Goal: Use online tool/utility: Use online tool/utility

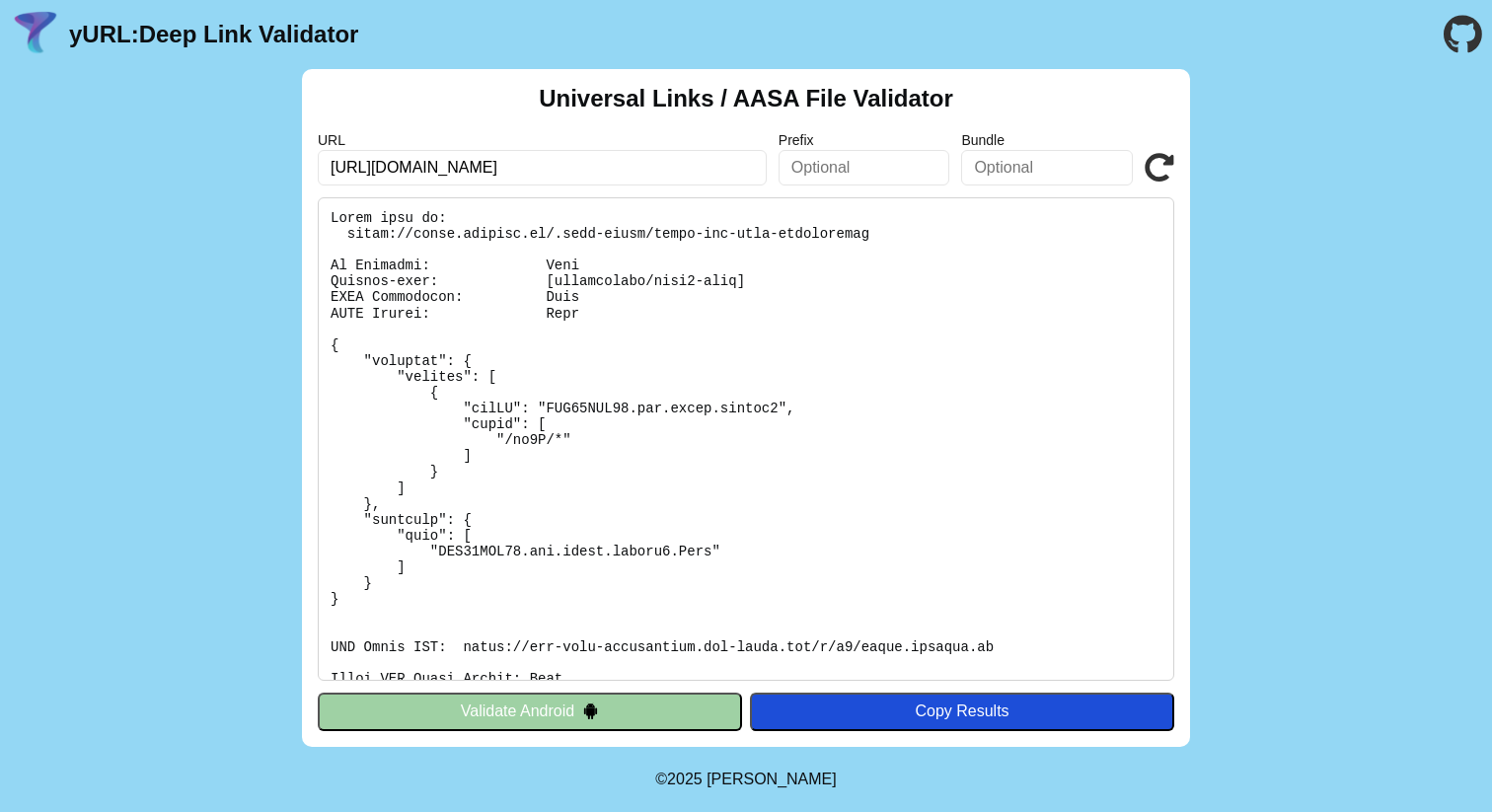
click at [1161, 170] on icon at bounding box center [1160, 168] width 30 height 30
click at [1159, 166] on icon at bounding box center [1160, 168] width 30 height 30
drag, startPoint x: 873, startPoint y: 232, endPoint x: 343, endPoint y: 236, distance: 529.9
click at [343, 236] on pre at bounding box center [746, 438] width 856 height 483
copy pre "https://fyers.onelink.me/.well-known/apple-app-site-association"
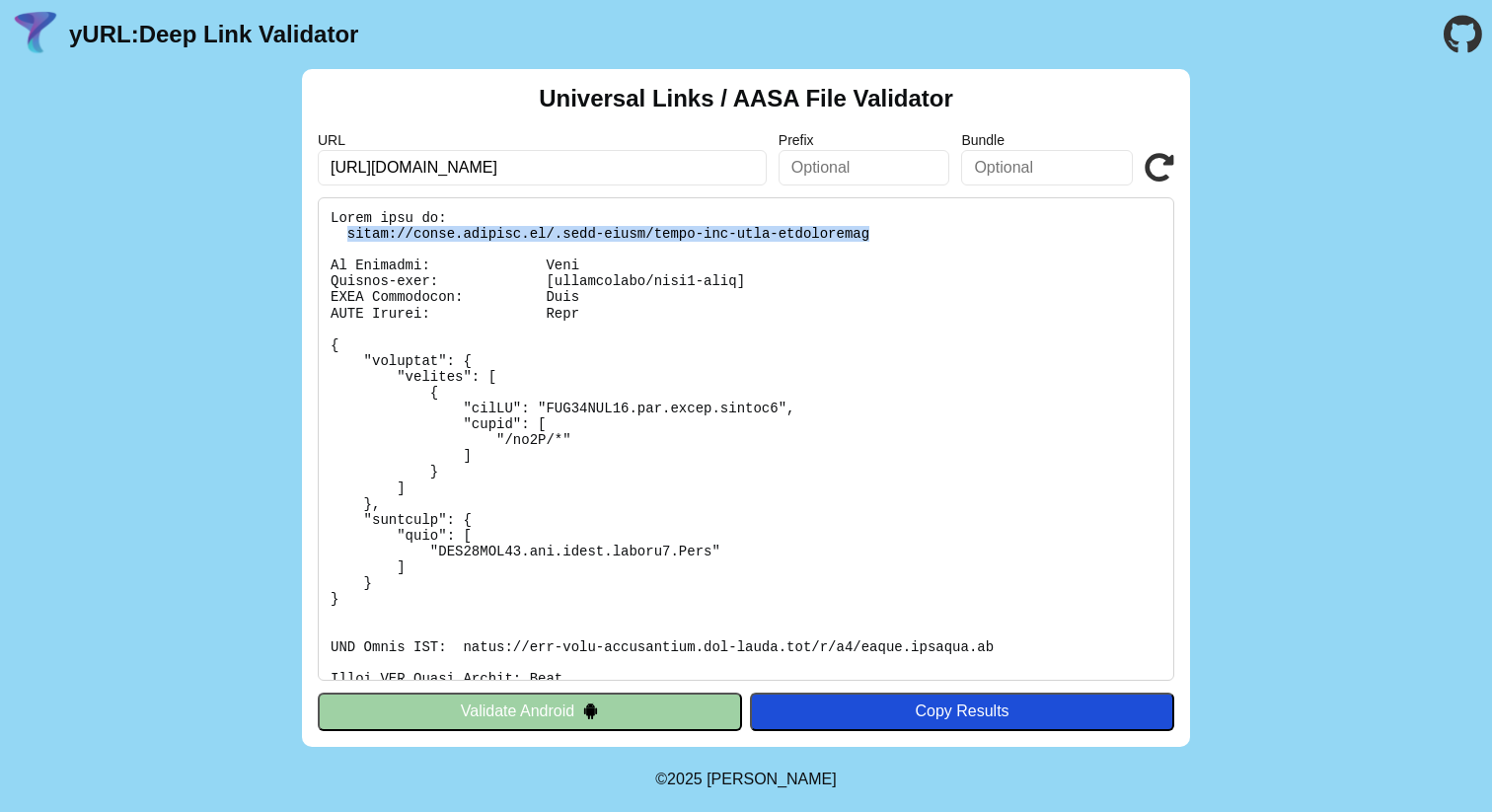
click at [1157, 172] on icon at bounding box center [1160, 168] width 30 height 30
click at [1164, 171] on icon at bounding box center [1160, 168] width 30 height 30
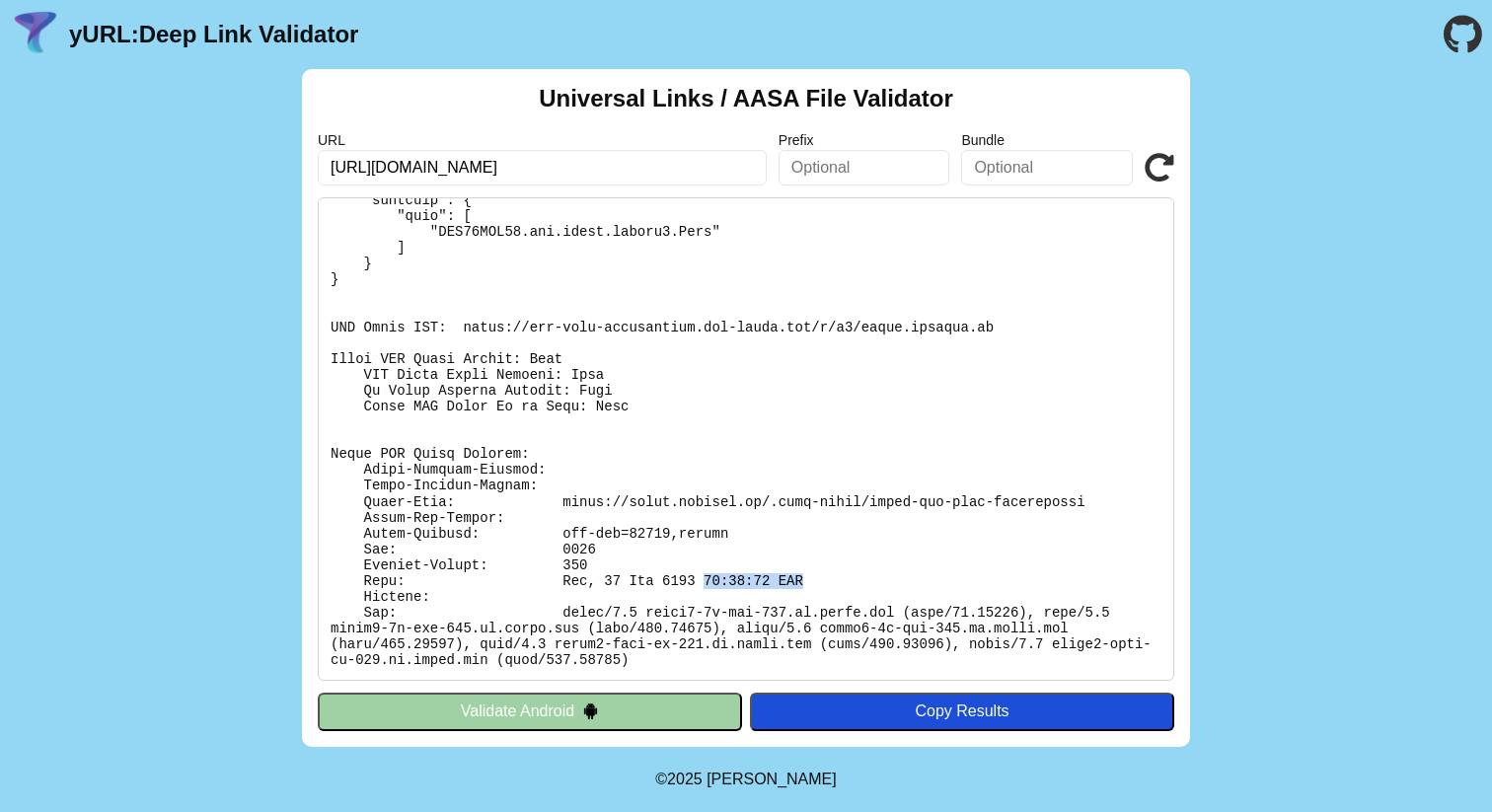
drag, startPoint x: 703, startPoint y: 574, endPoint x: 851, endPoint y: 574, distance: 149.0
click at [853, 574] on pre at bounding box center [746, 438] width 856 height 483
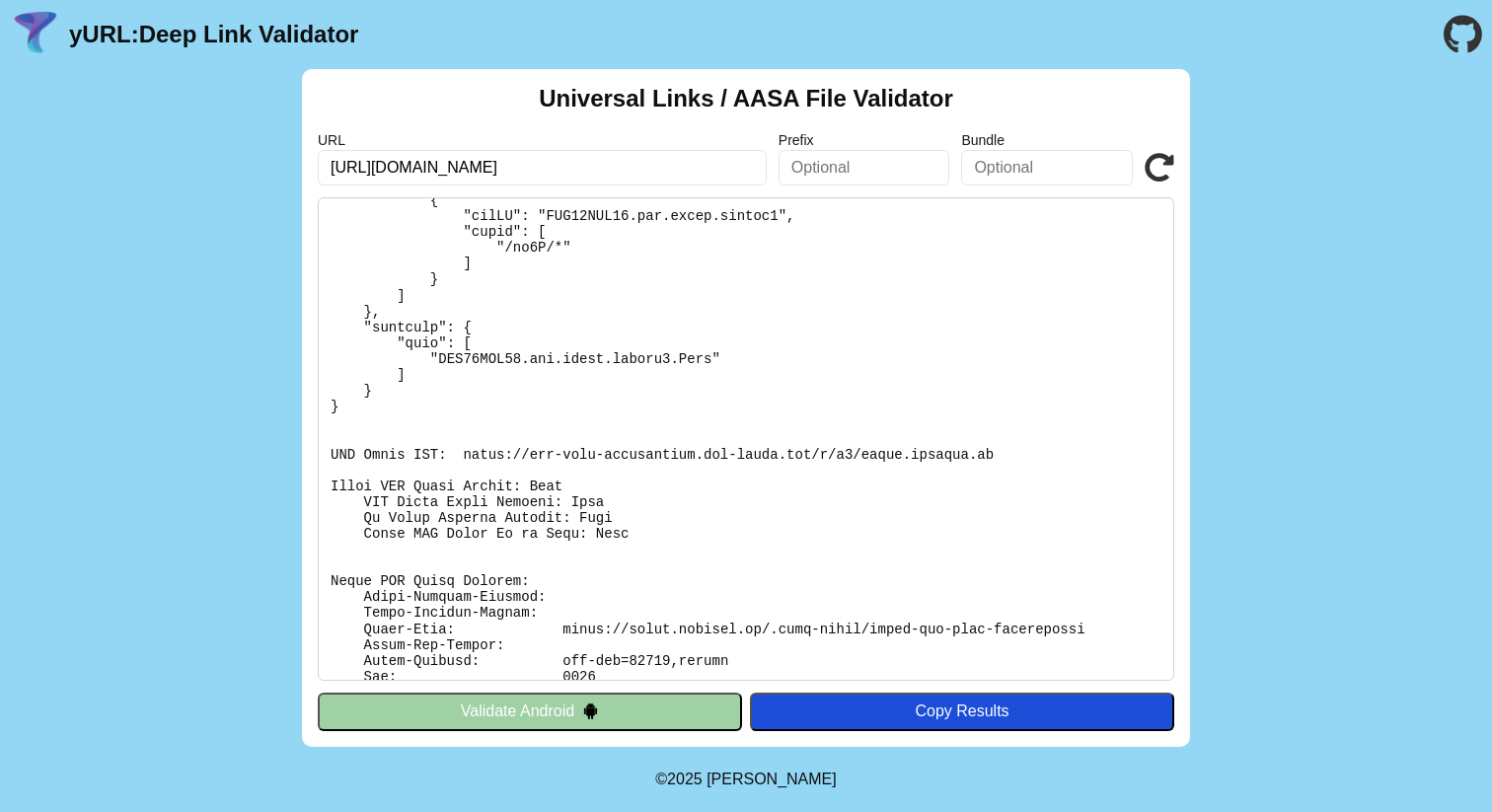
scroll to position [148, 0]
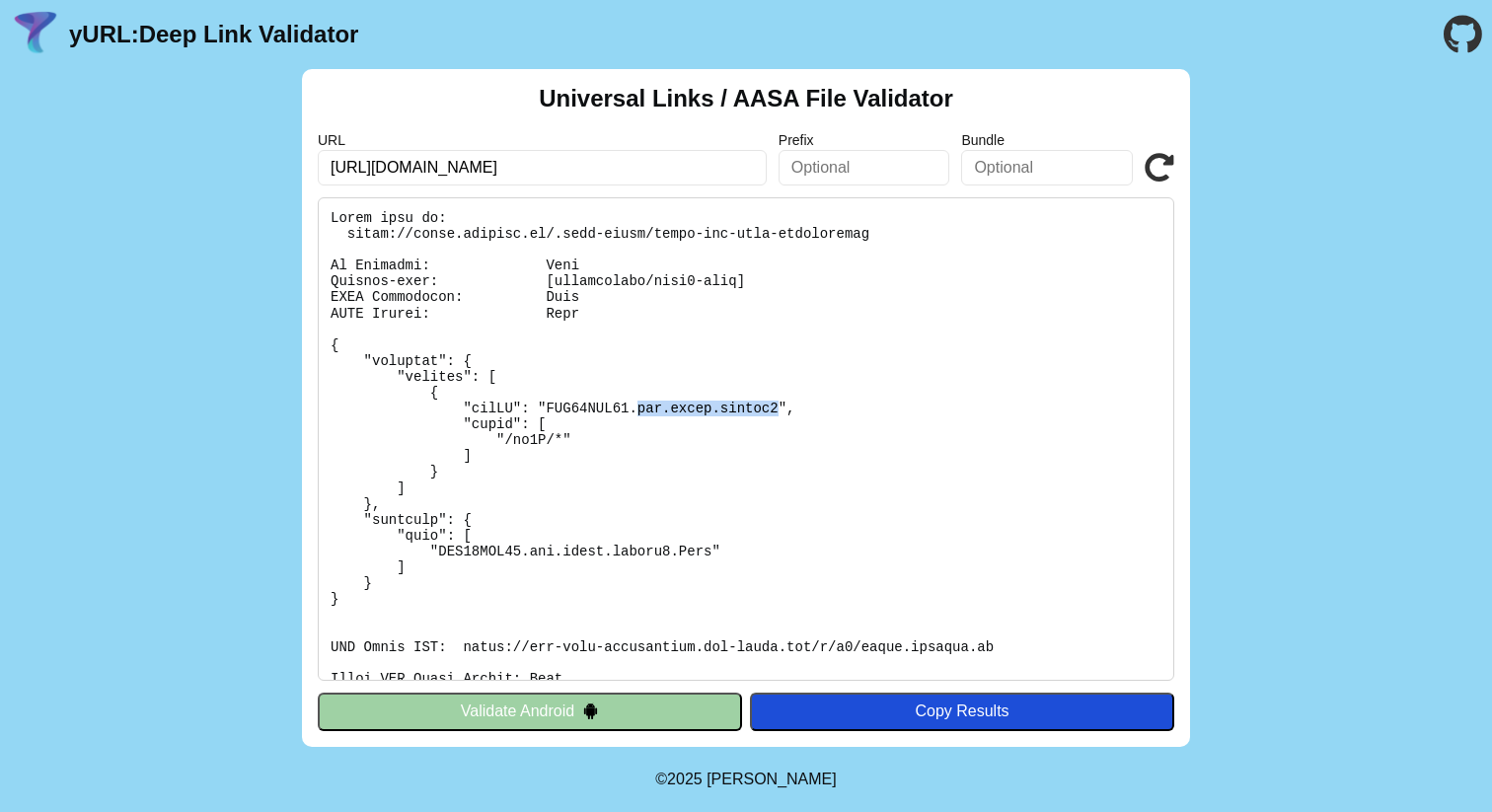
click at [778, 410] on pre at bounding box center [746, 438] width 856 height 483
click at [1166, 169] on icon at bounding box center [1160, 168] width 30 height 30
click at [1164, 171] on icon at bounding box center [1160, 168] width 30 height 30
click at [1164, 166] on icon at bounding box center [1160, 168] width 30 height 30
drag, startPoint x: 632, startPoint y: 407, endPoint x: 774, endPoint y: 410, distance: 141.1
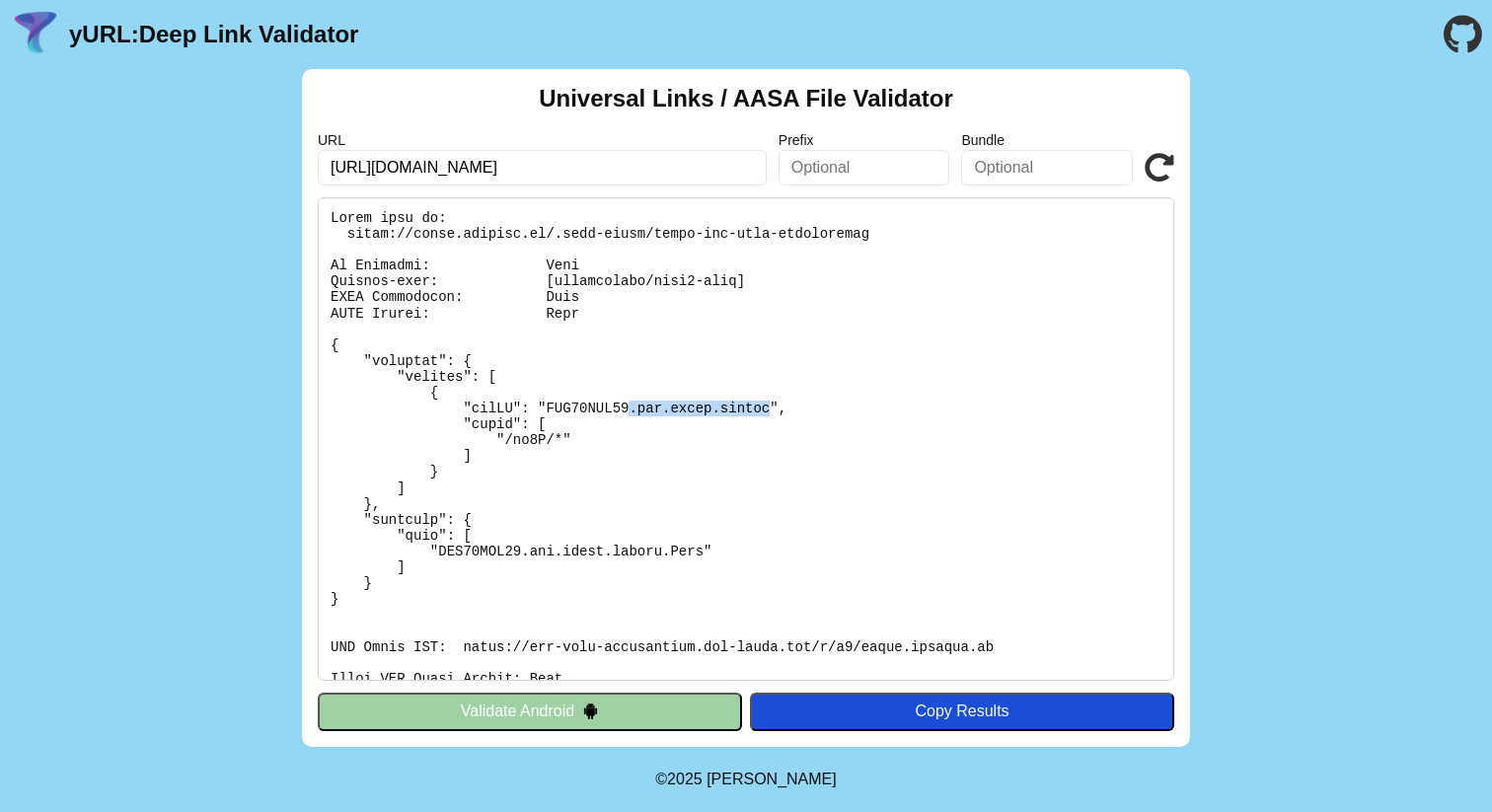
click at [774, 410] on pre at bounding box center [746, 438] width 856 height 483
click at [904, 412] on pre at bounding box center [746, 438] width 856 height 483
